Goal: Communication & Community: Answer question/provide support

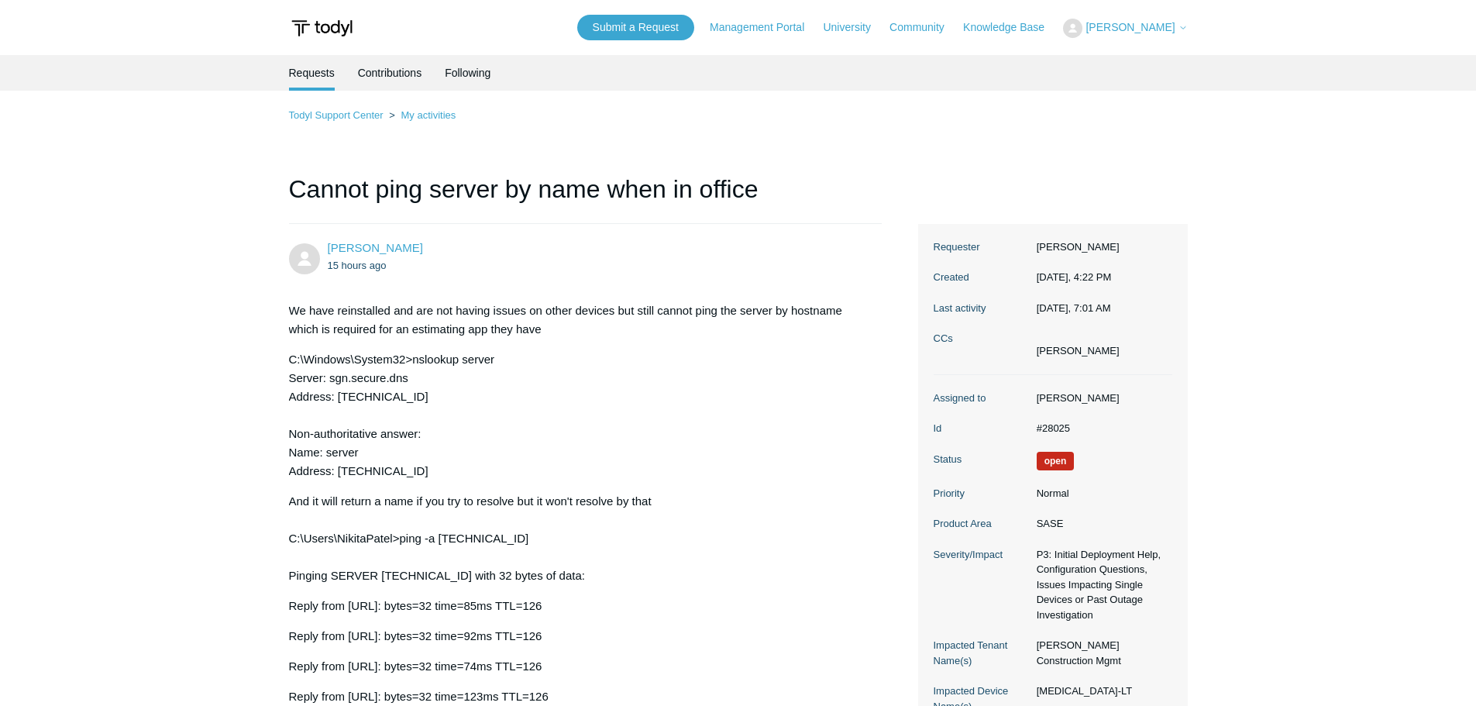
scroll to position [1213, 0]
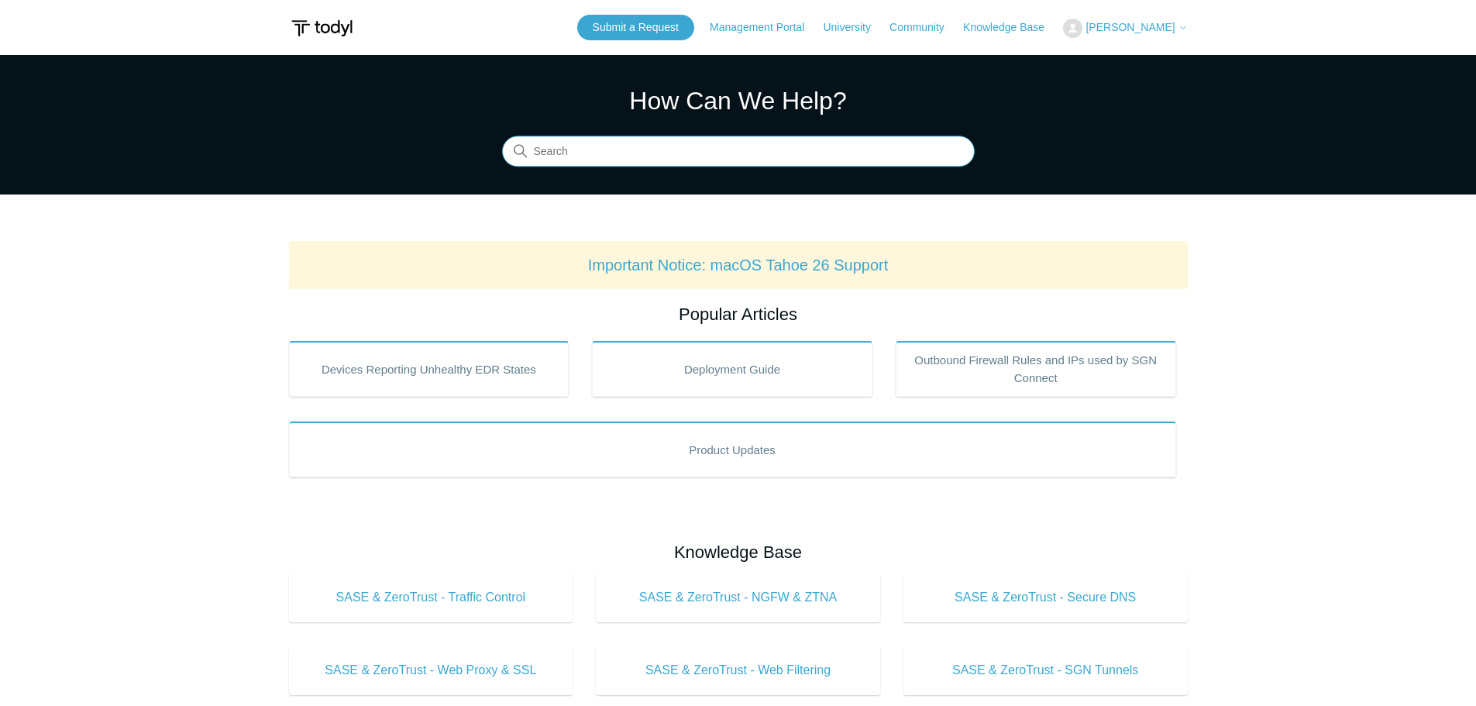
click at [560, 157] on input "Search" at bounding box center [738, 151] width 473 height 31
type input "165.15"
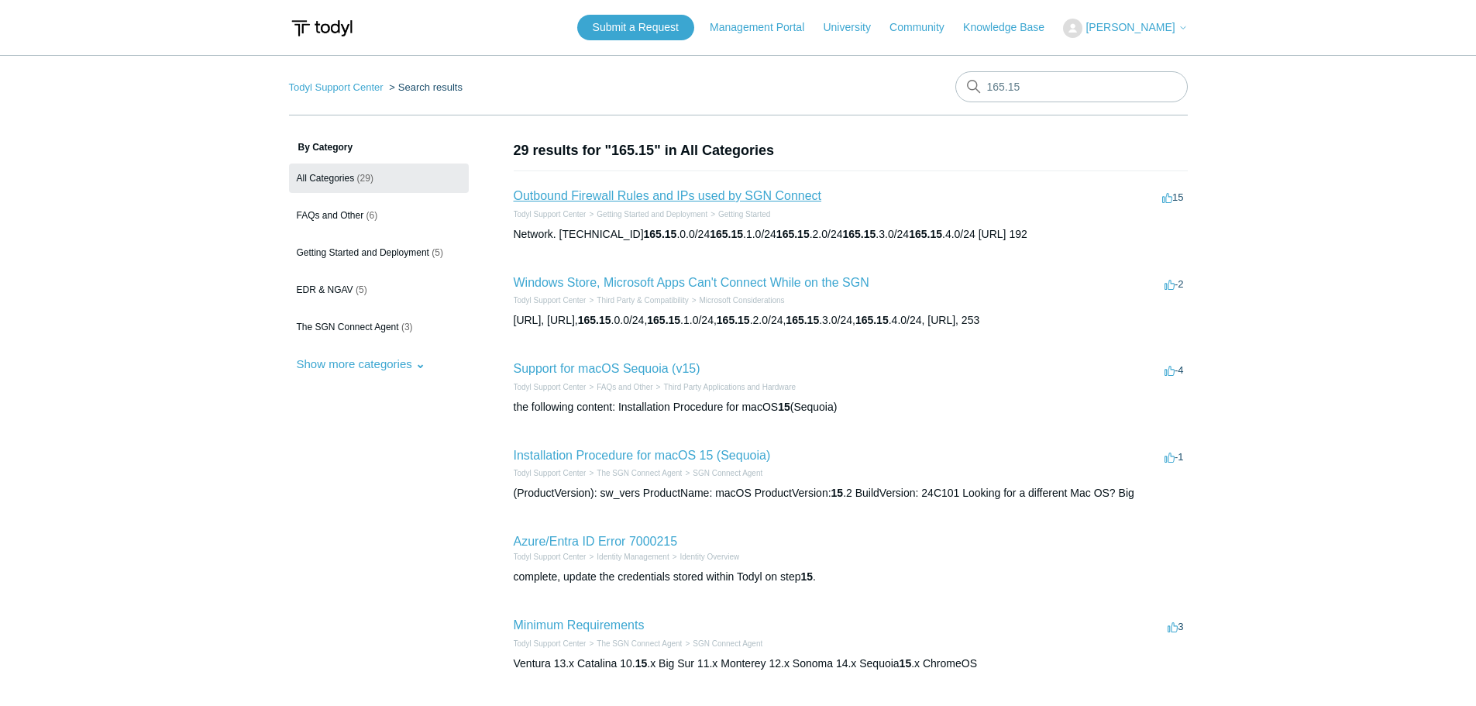
click at [655, 193] on link "Outbound Firewall Rules and IPs used by SGN Connect" at bounding box center [668, 195] width 308 height 13
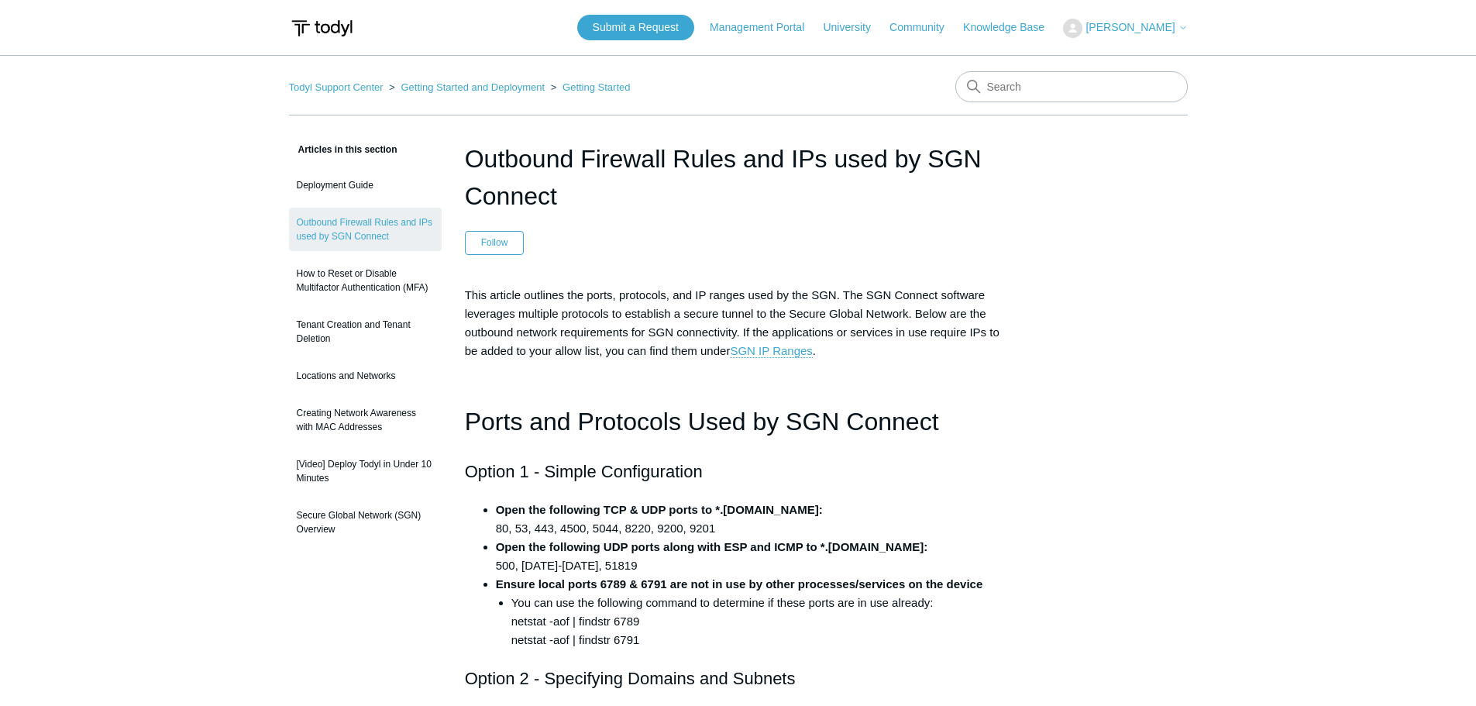
scroll to position [232, 0]
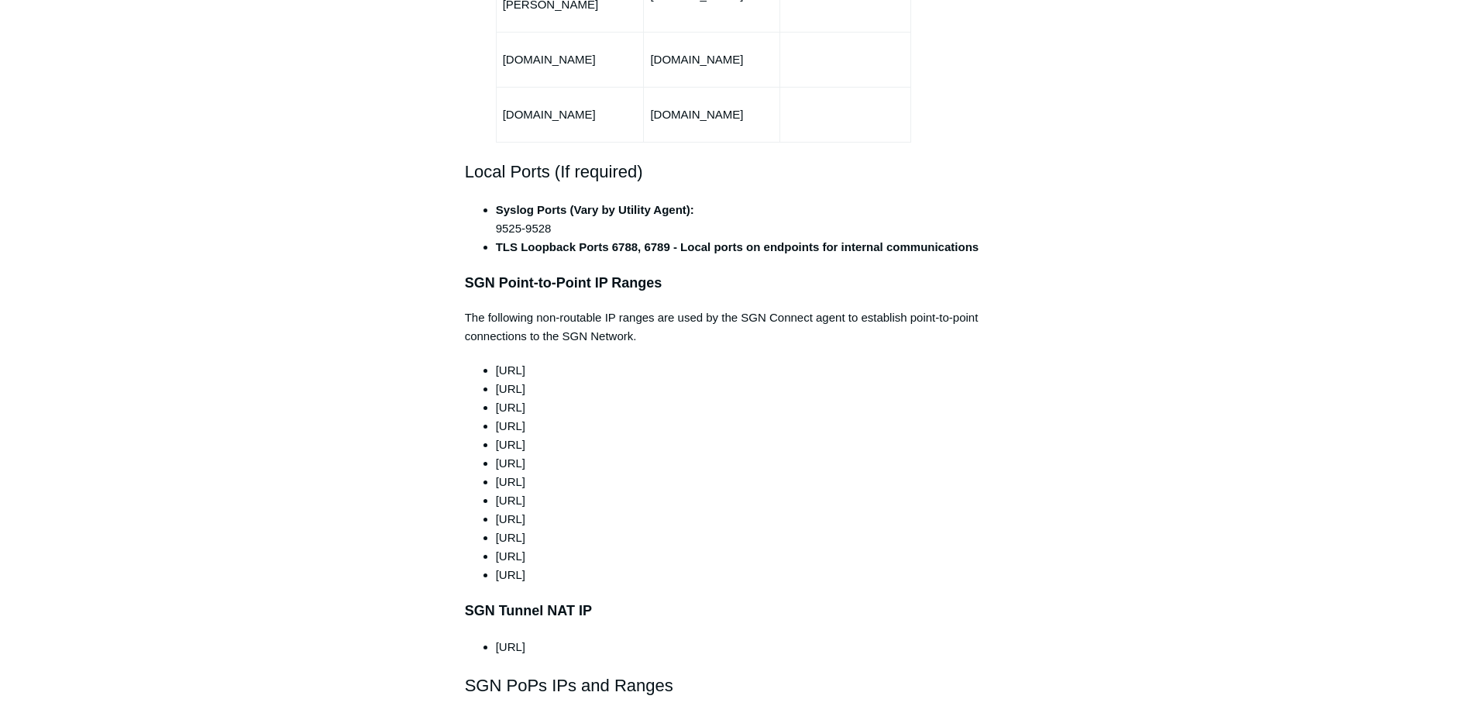
drag, startPoint x: 462, startPoint y: 242, endPoint x: 743, endPoint y: 537, distance: 406.6
click at [773, 473] on li "192.0.0.0/24" at bounding box center [754, 482] width 516 height 19
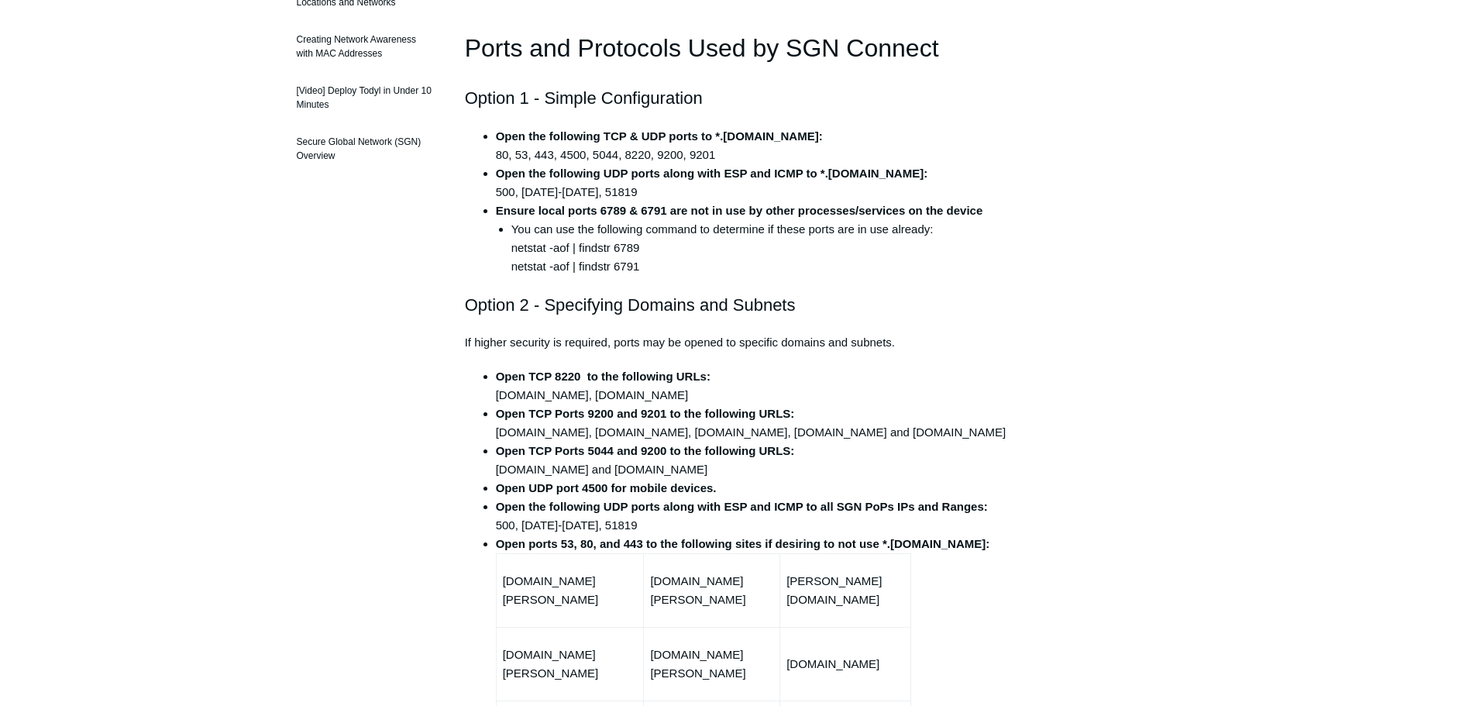
scroll to position [0, 0]
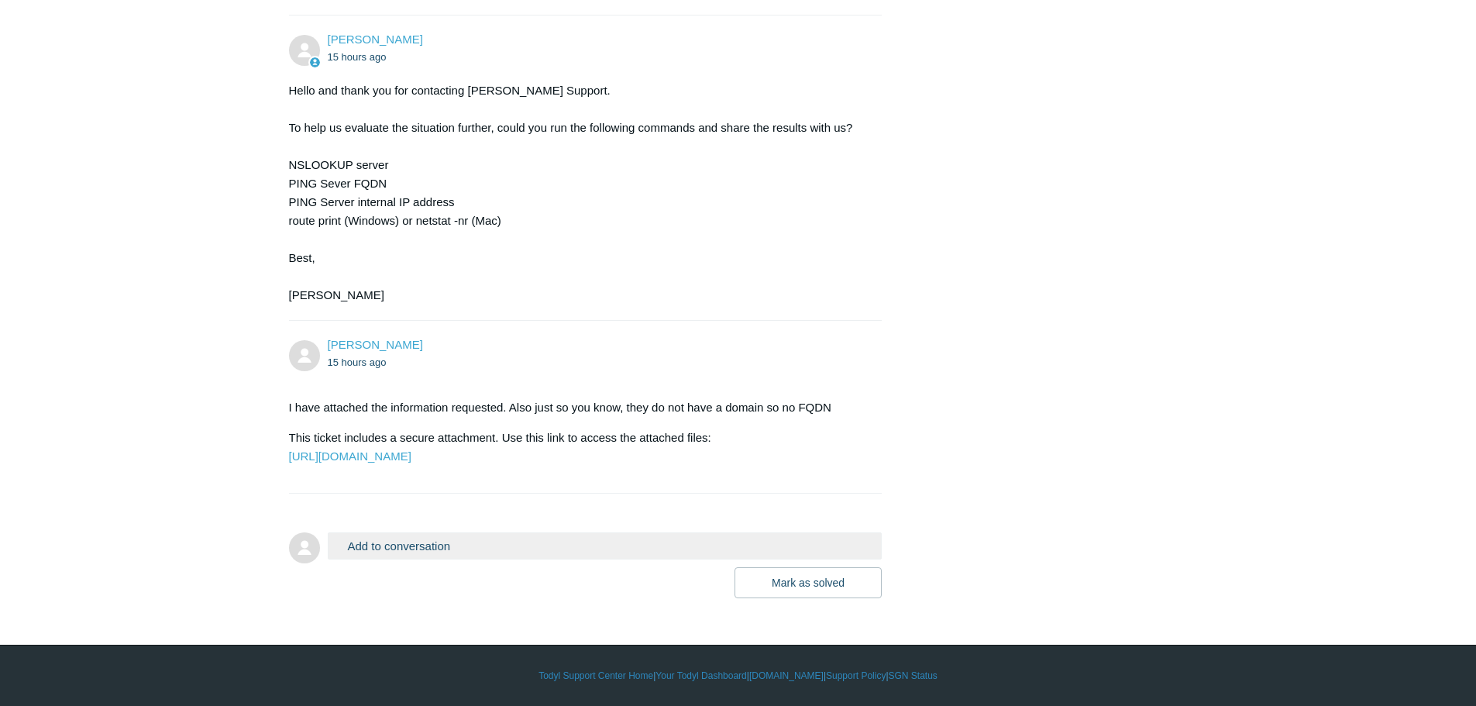
scroll to position [1213, 0]
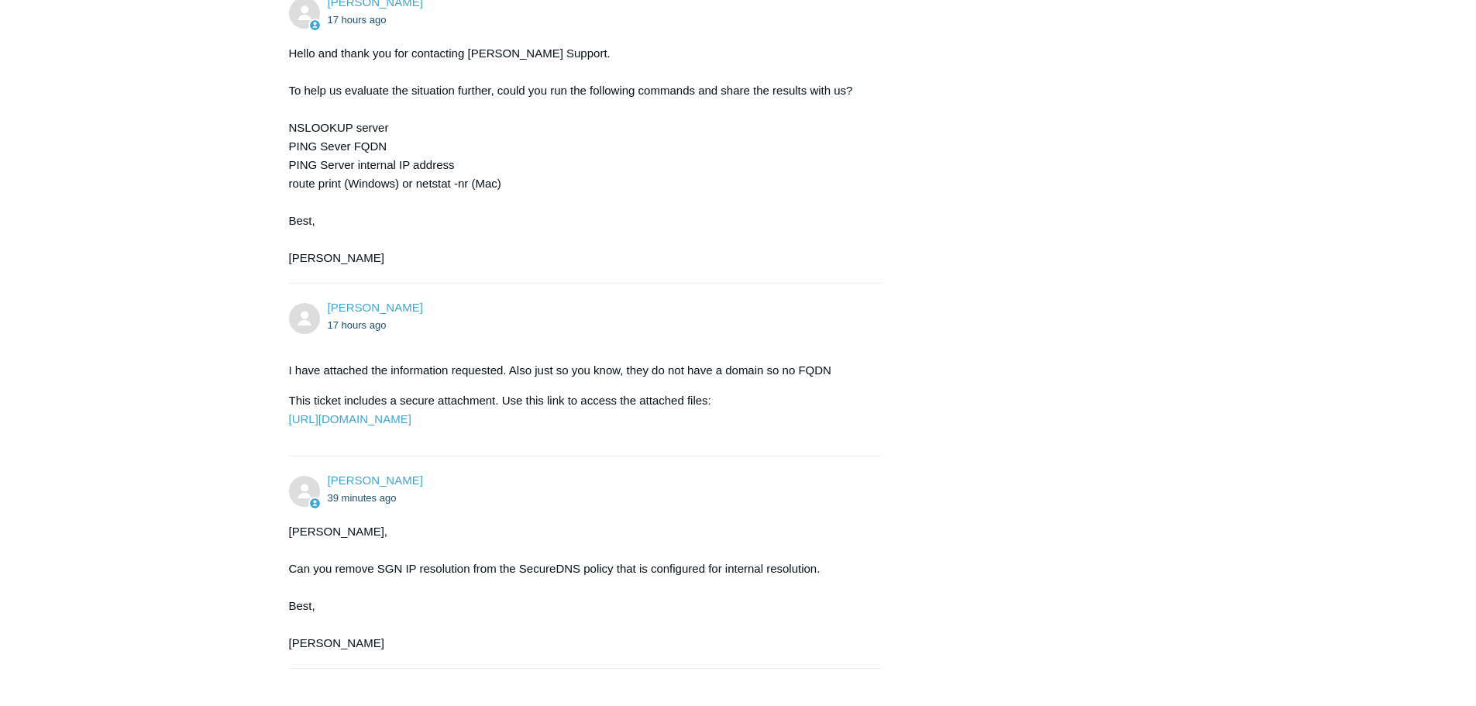
scroll to position [1425, 0]
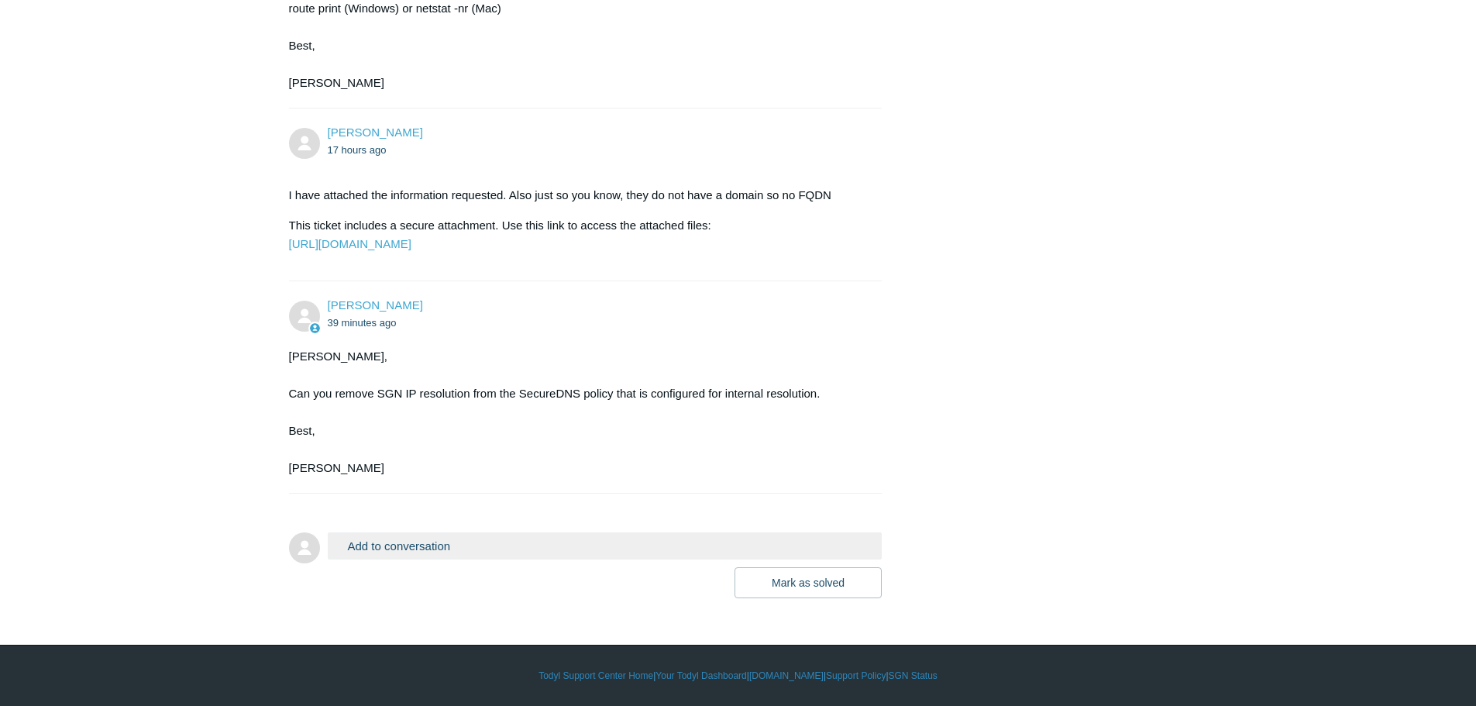
drag, startPoint x: 565, startPoint y: 551, endPoint x: 522, endPoint y: 555, distance: 42.8
click at [561, 552] on button "Add to conversation" at bounding box center [605, 545] width 555 height 27
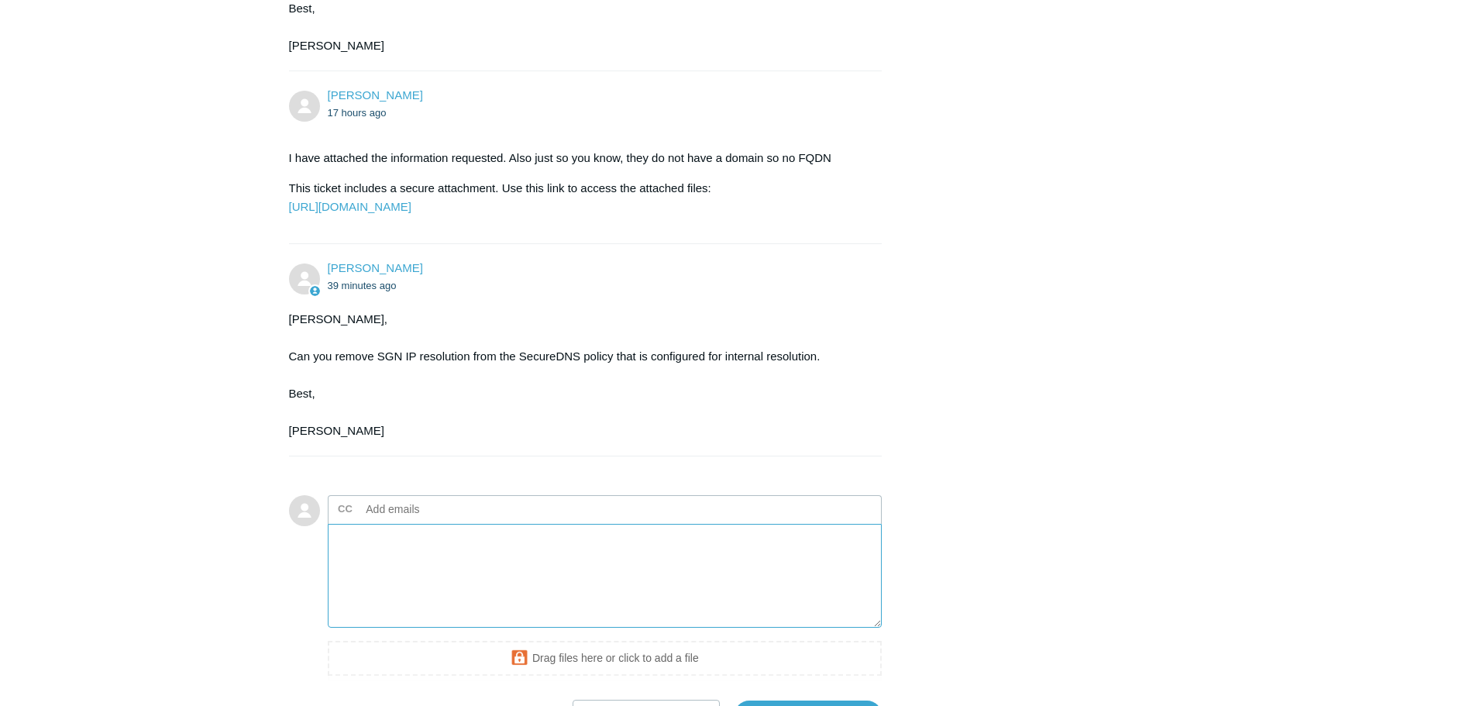
click at [397, 597] on textarea "Add your reply" at bounding box center [605, 576] width 555 height 105
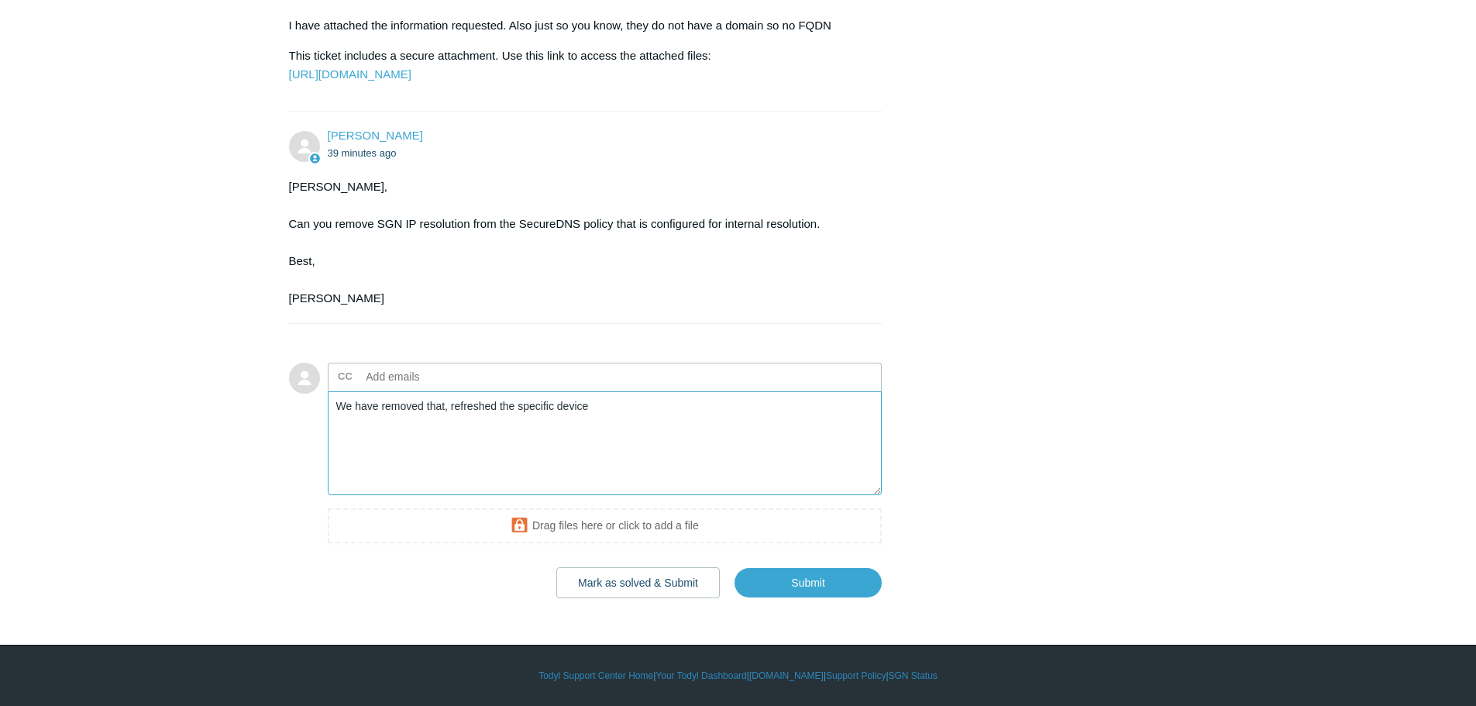
click at [640, 402] on textarea "We have removed that, refreshed the specific device" at bounding box center [605, 443] width 555 height 105
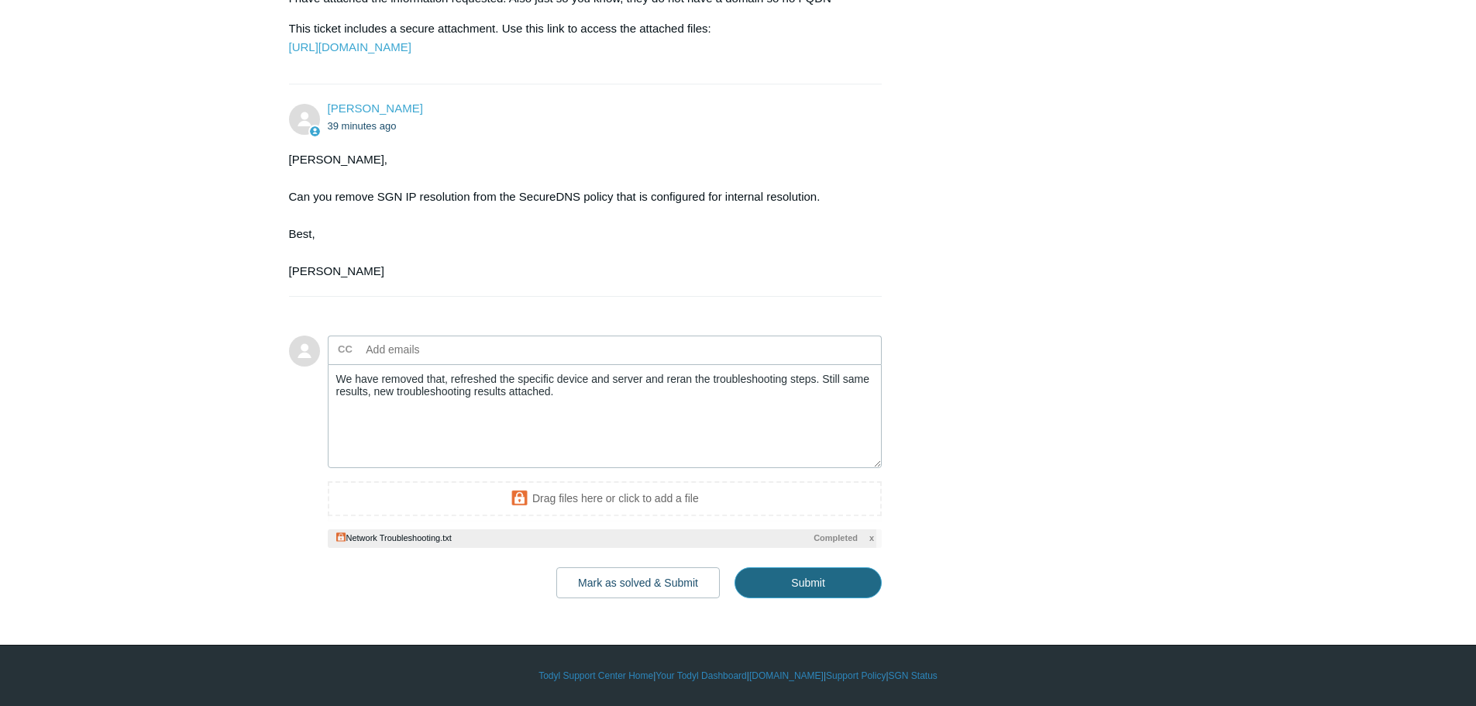
click at [851, 598] on input "Submit" at bounding box center [807, 582] width 147 height 31
type textarea "We have removed that, refreshed the specific device and server and reran the tr…"
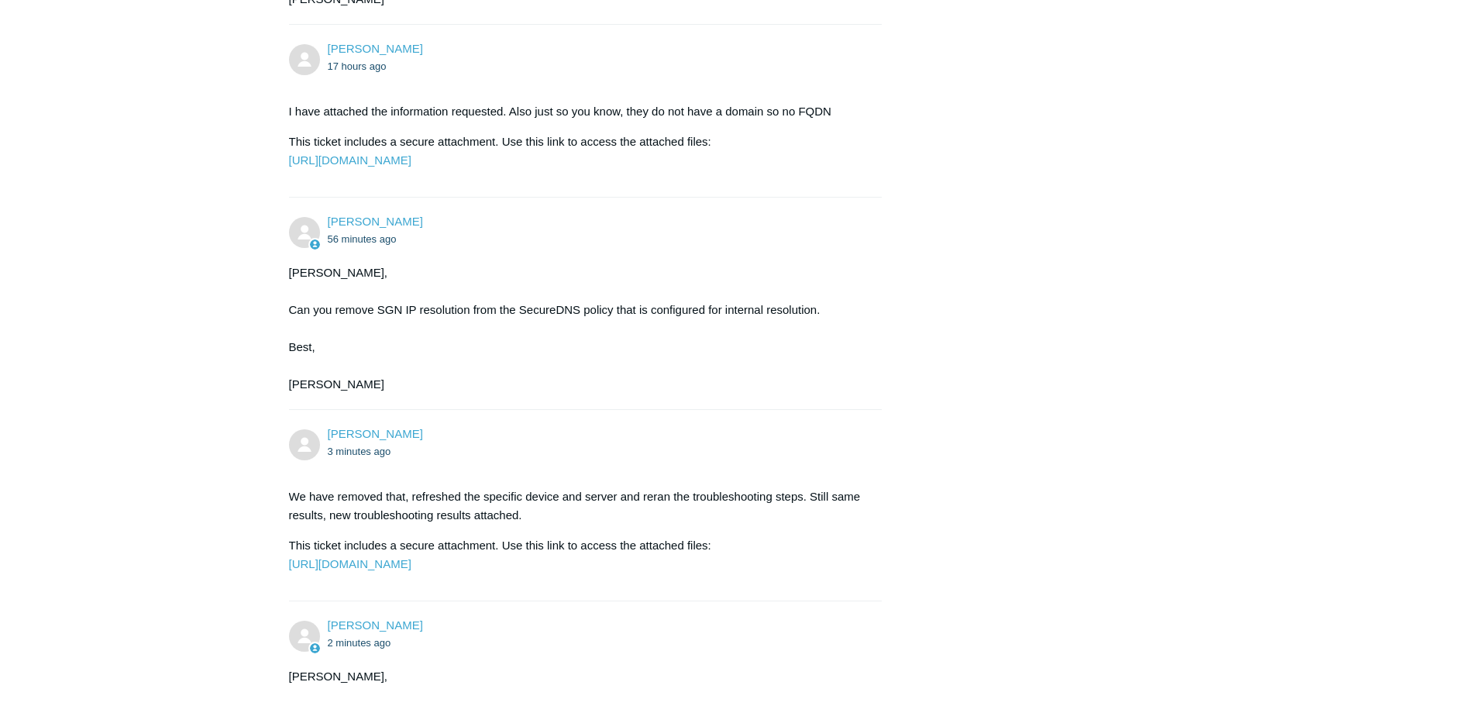
scroll to position [1885, 0]
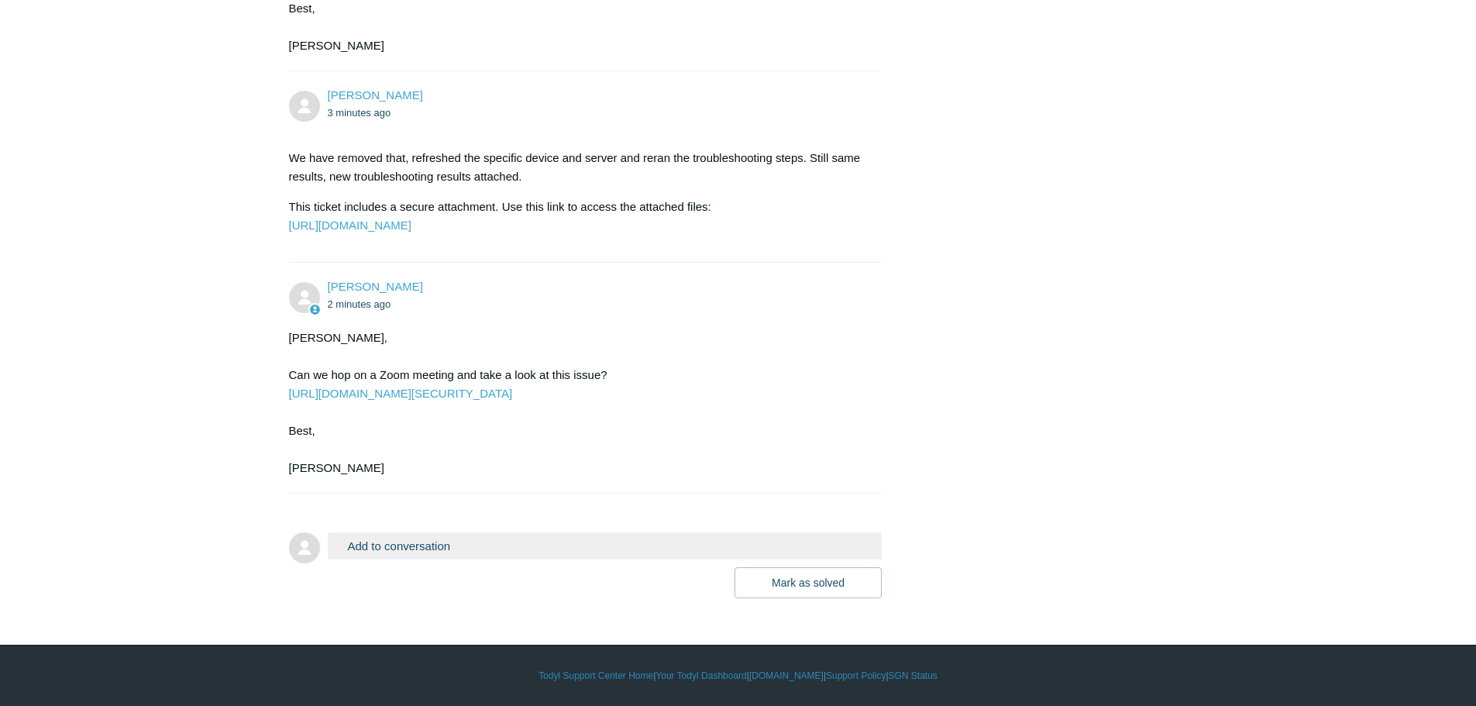
copy link "https://todyl.zoom.us/j/86221824249?pwd=lyPoWI6GLbgsTivQWhT2BZ7bKBgvDj.1"
drag, startPoint x: 271, startPoint y: 392, endPoint x: 746, endPoint y: 399, distance: 474.9
click at [435, 550] on button "Add to conversation" at bounding box center [605, 545] width 555 height 27
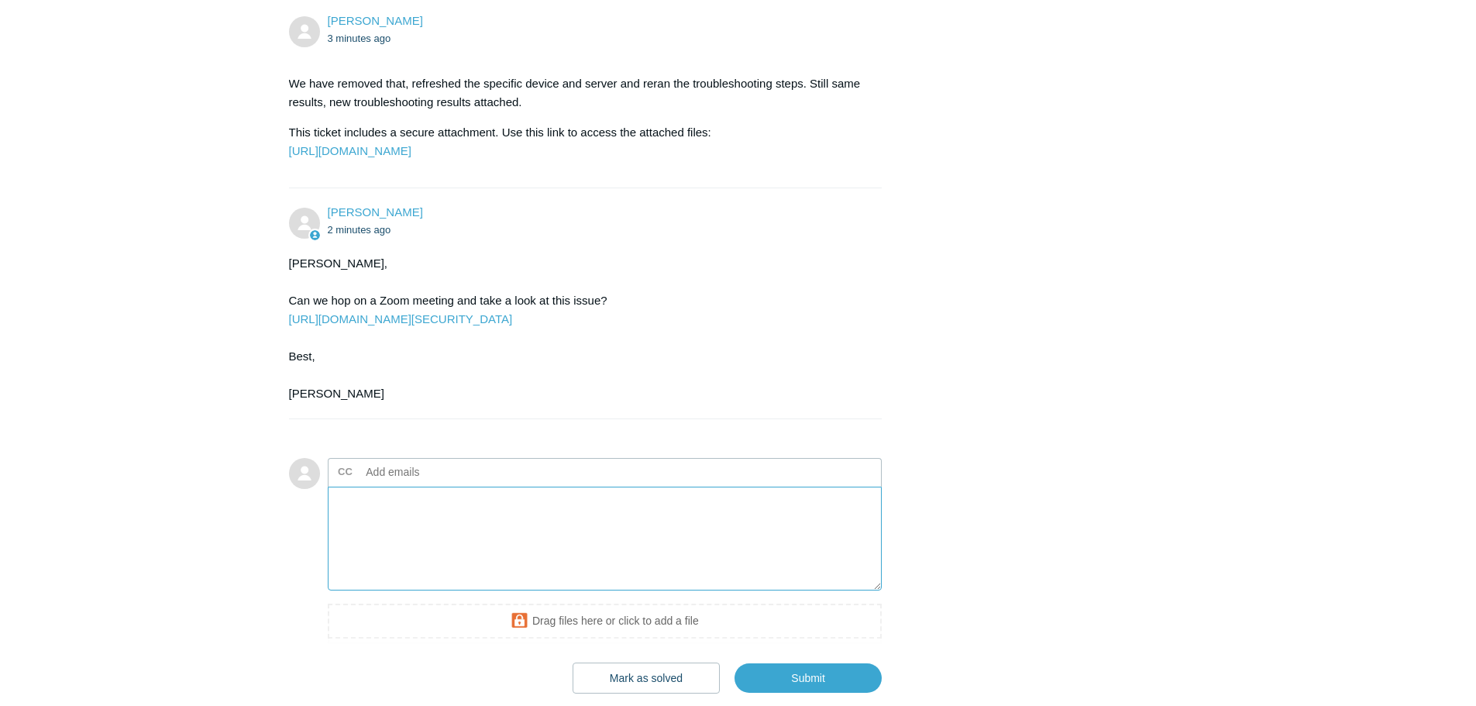
click at [431, 591] on textarea "Add your reply" at bounding box center [605, 538] width 555 height 105
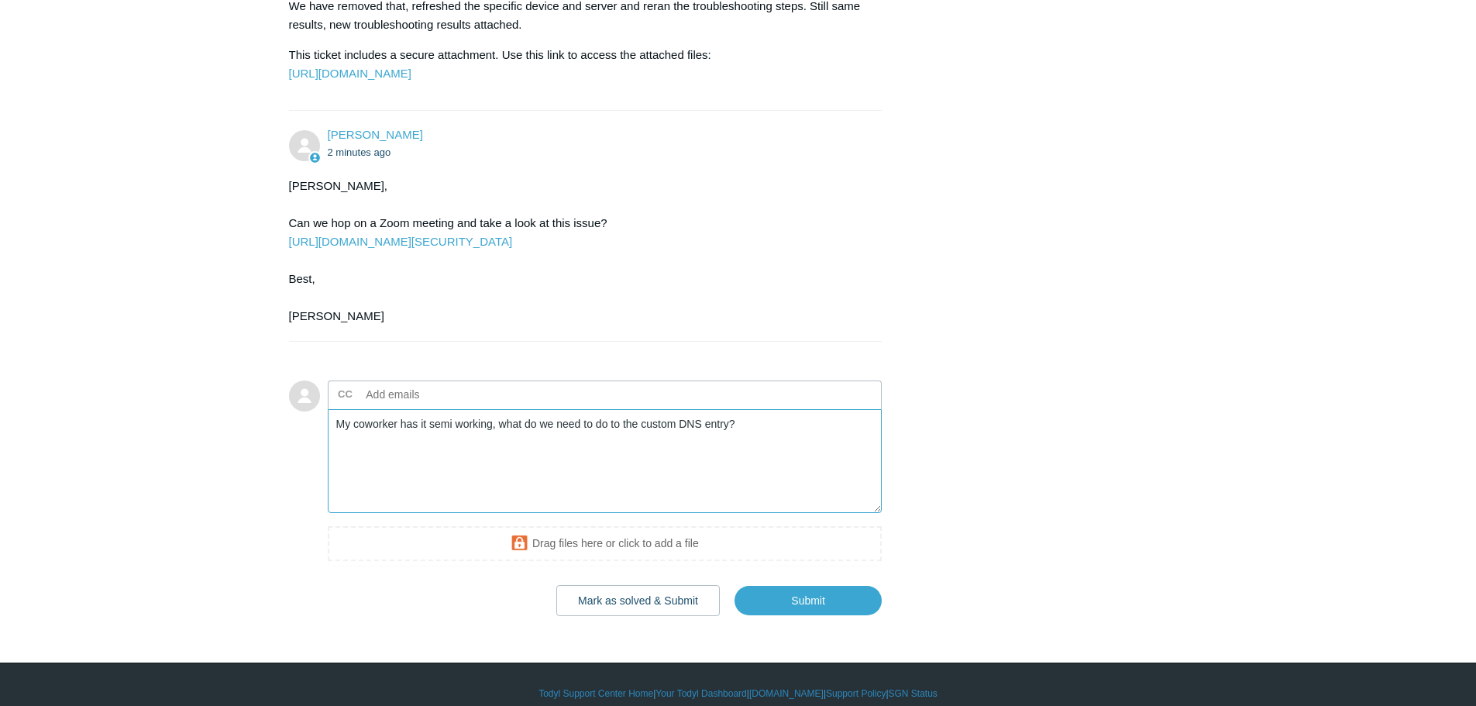
scroll to position [2054, 0]
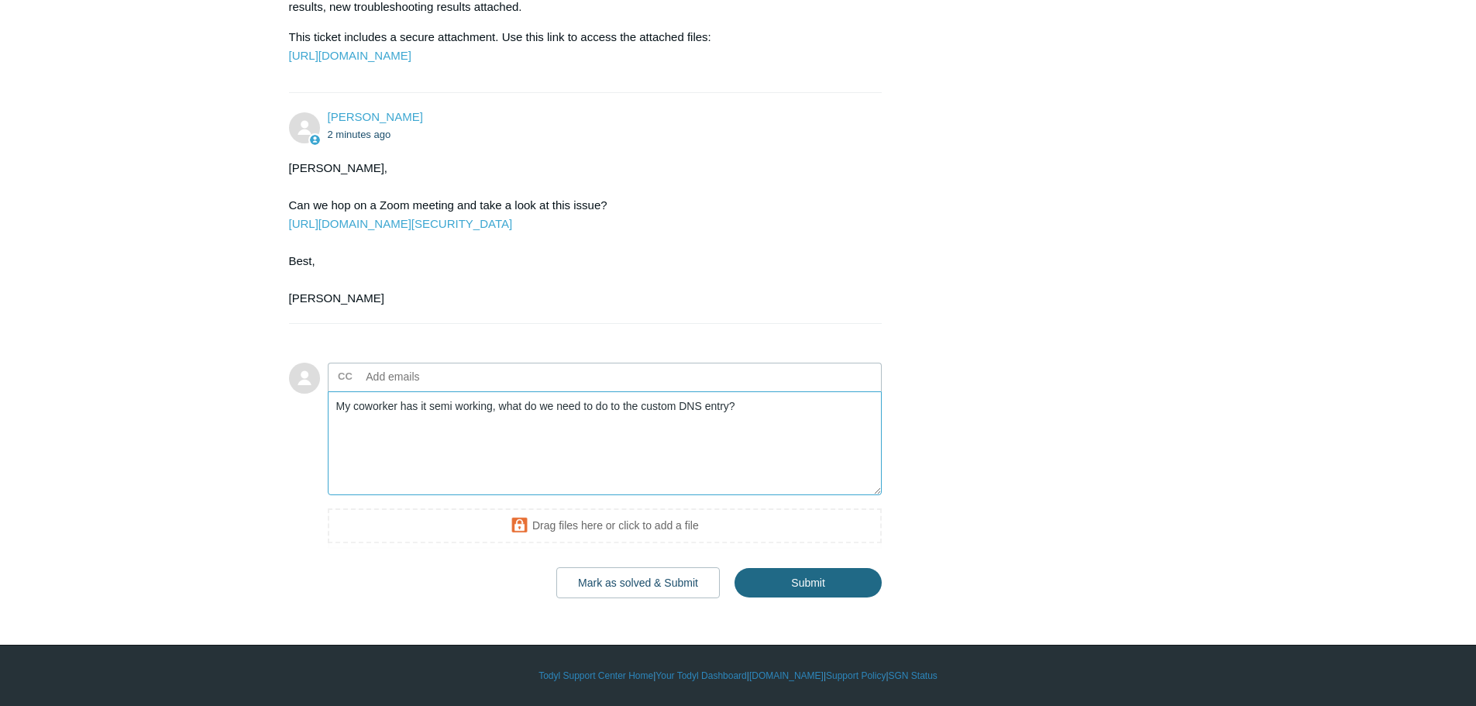
type textarea "My coworker has it semi working, what do we need to do to the custom DNS entry?"
click at [813, 583] on input "Submit" at bounding box center [807, 582] width 147 height 31
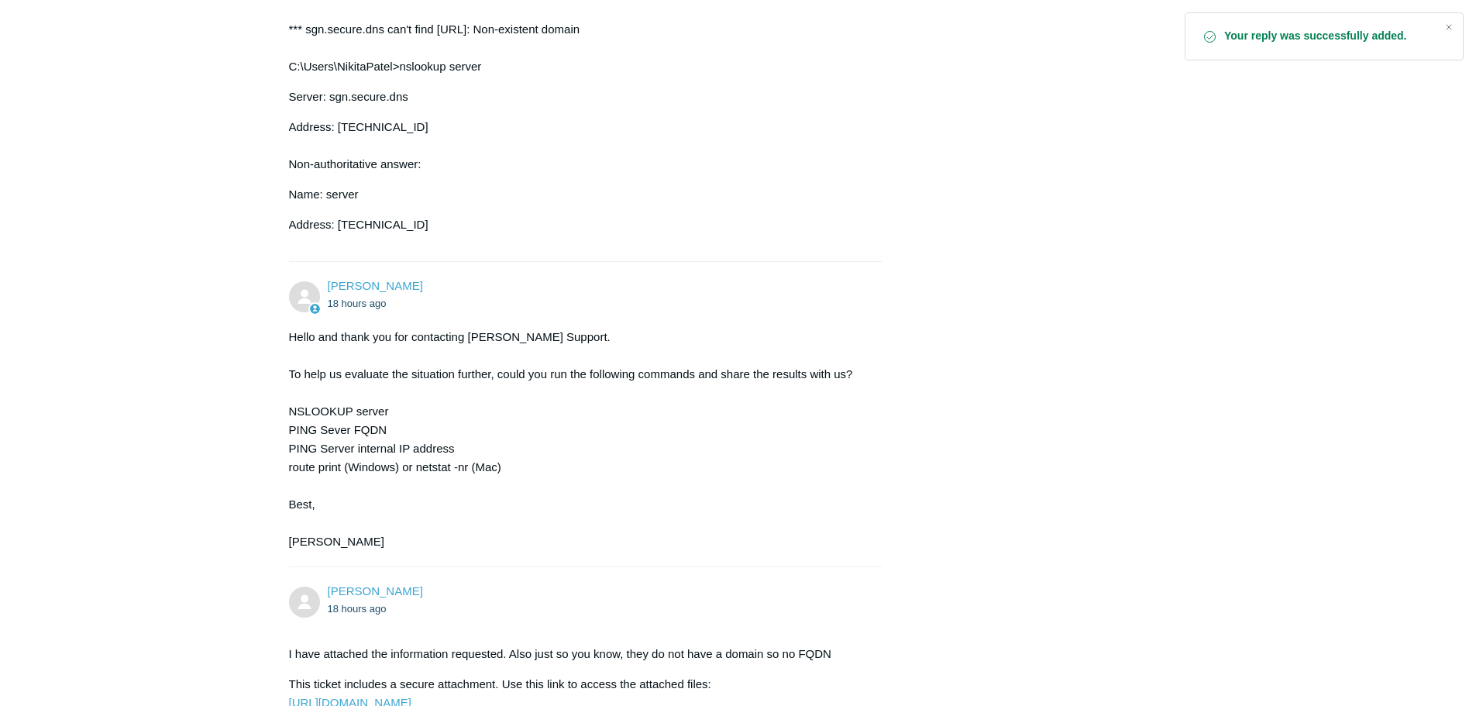
scroll to position [2009, 0]
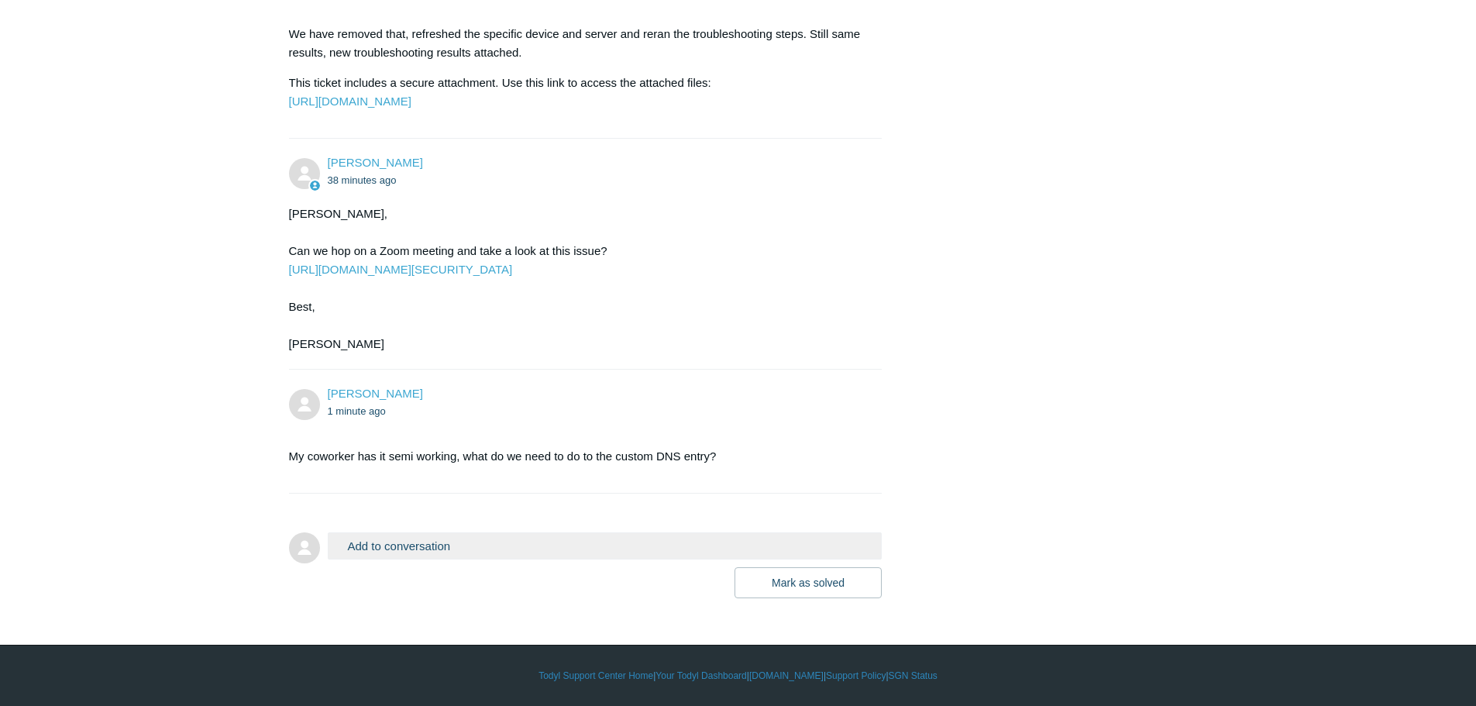
scroll to position [2009, 0]
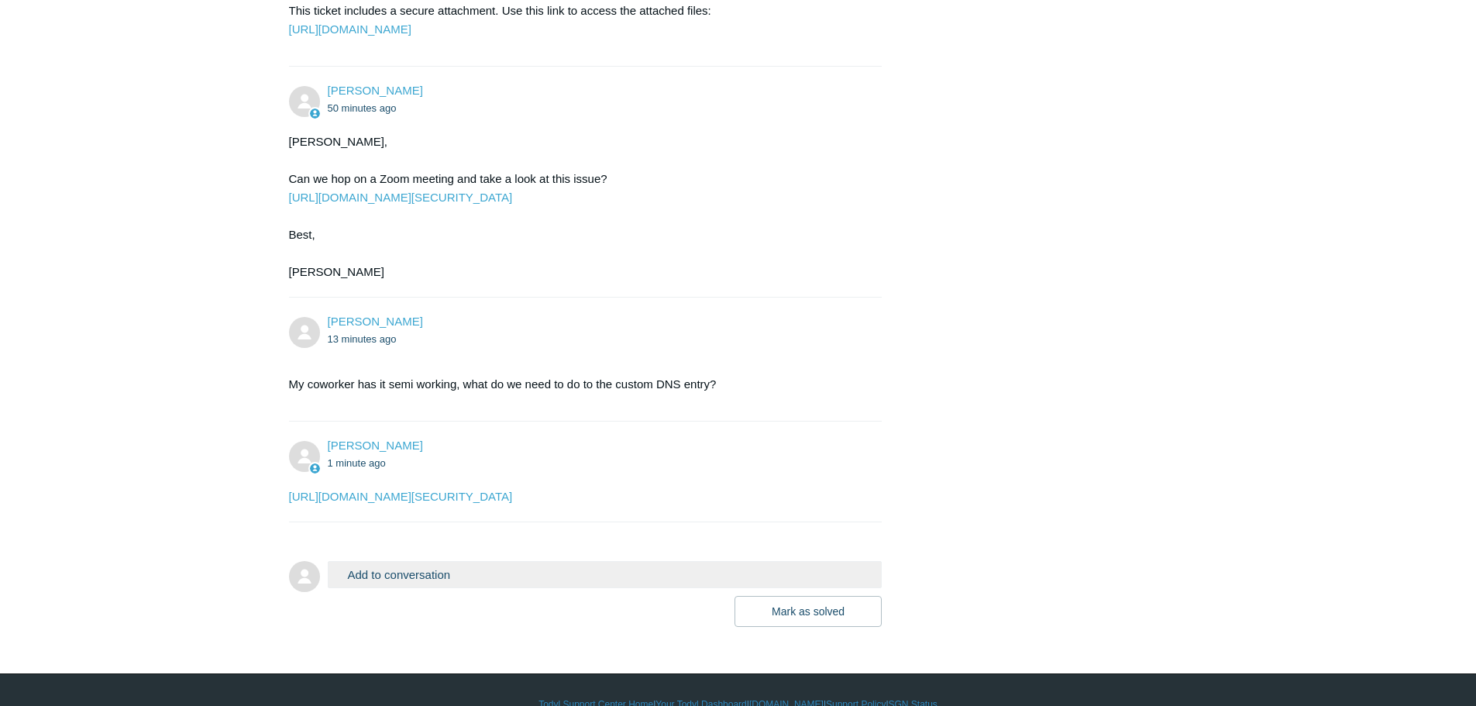
scroll to position [2084, 0]
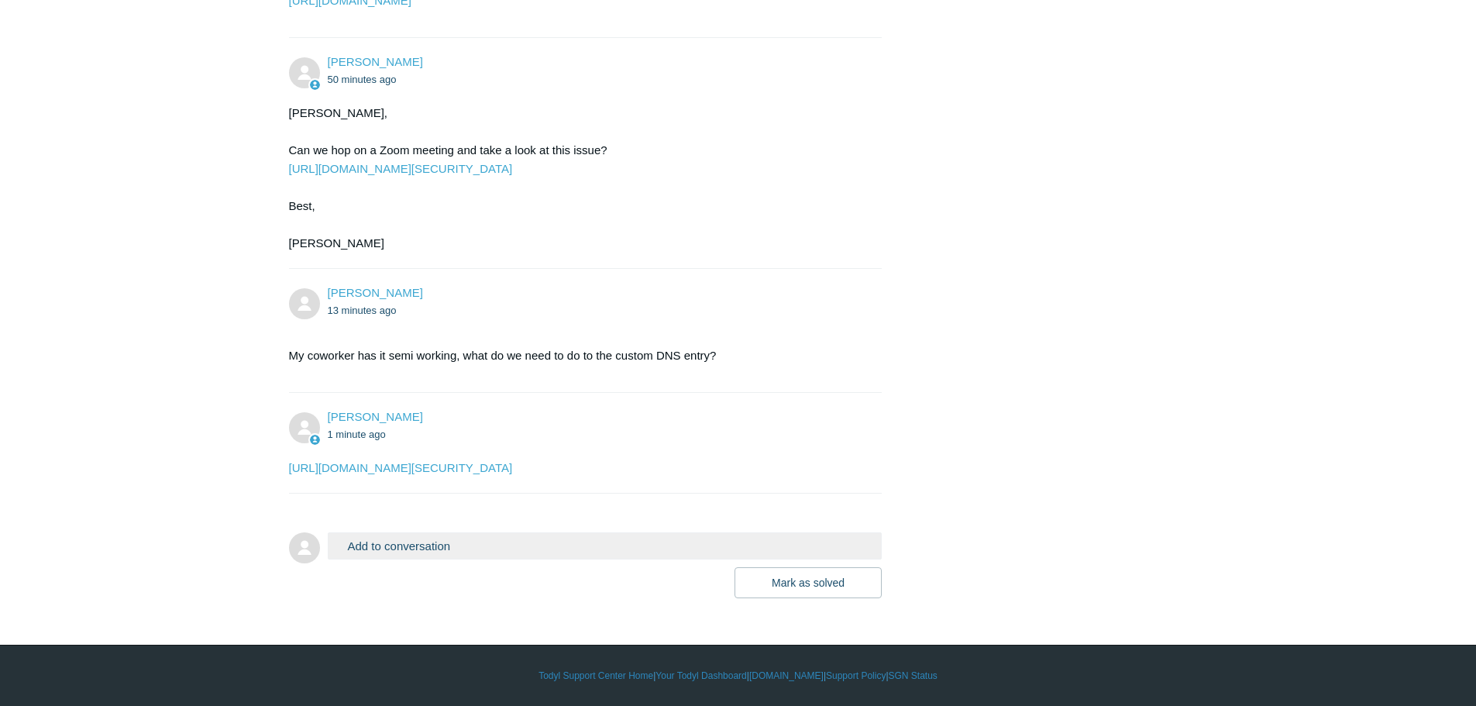
drag, startPoint x: 319, startPoint y: 500, endPoint x: 776, endPoint y: 507, distance: 457.1
copy link "[URL][DOMAIN_NAME][SECURITY_DATA]"
click at [429, 477] on div "[URL][DOMAIN_NAME][SECURITY_DATA]" at bounding box center [578, 468] width 578 height 19
click at [426, 474] on link "[URL][DOMAIN_NAME][SECURITY_DATA]" at bounding box center [401, 467] width 224 height 13
